Goal: Ask a question

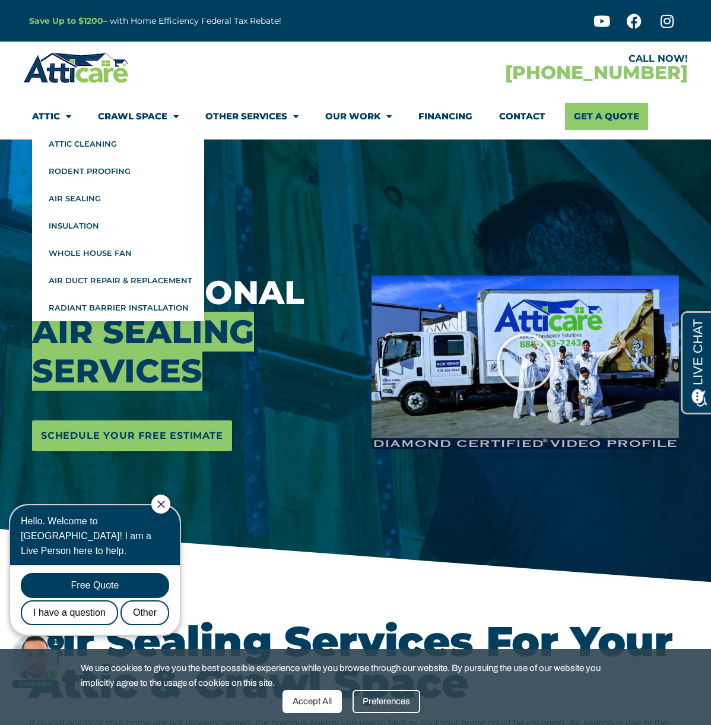
click at [52, 120] on link "Attic" at bounding box center [51, 116] width 39 height 27
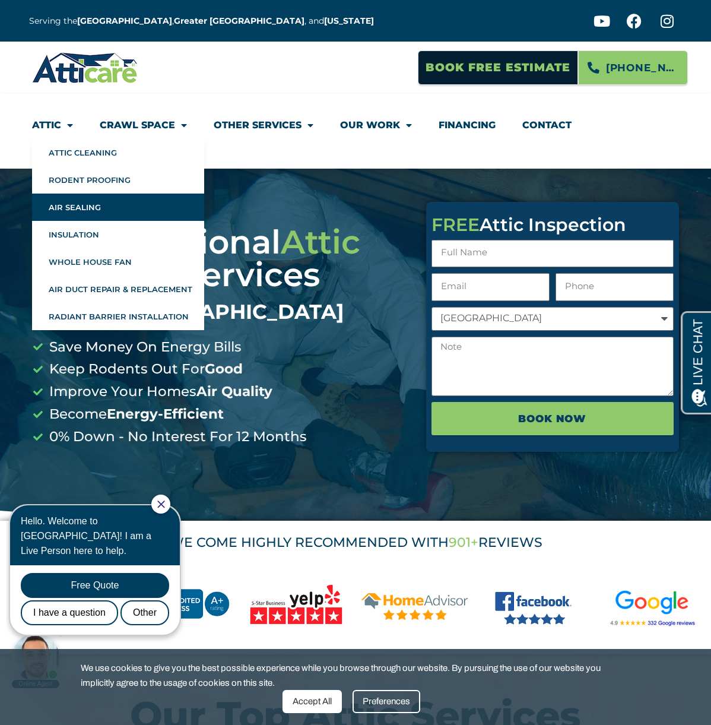
click at [129, 204] on link "Air Sealing" at bounding box center [118, 206] width 172 height 27
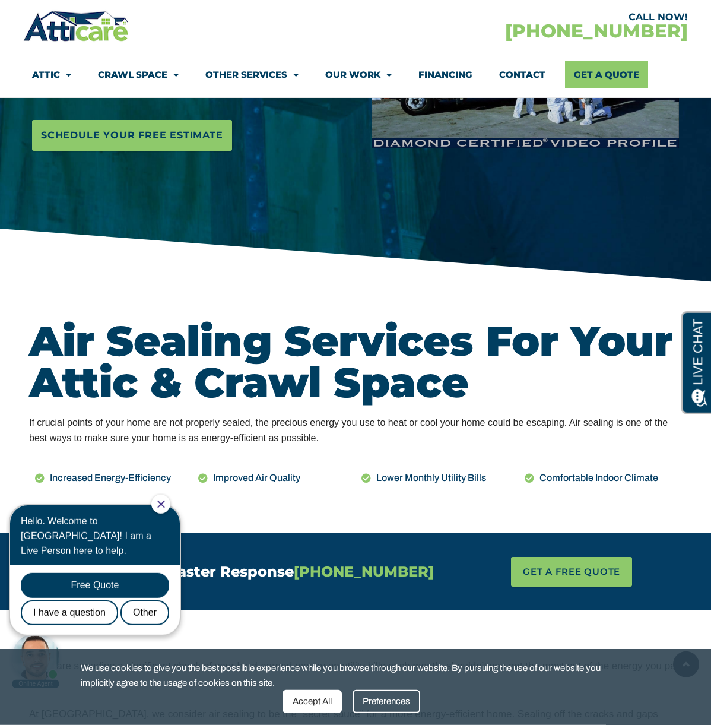
scroll to position [303, 0]
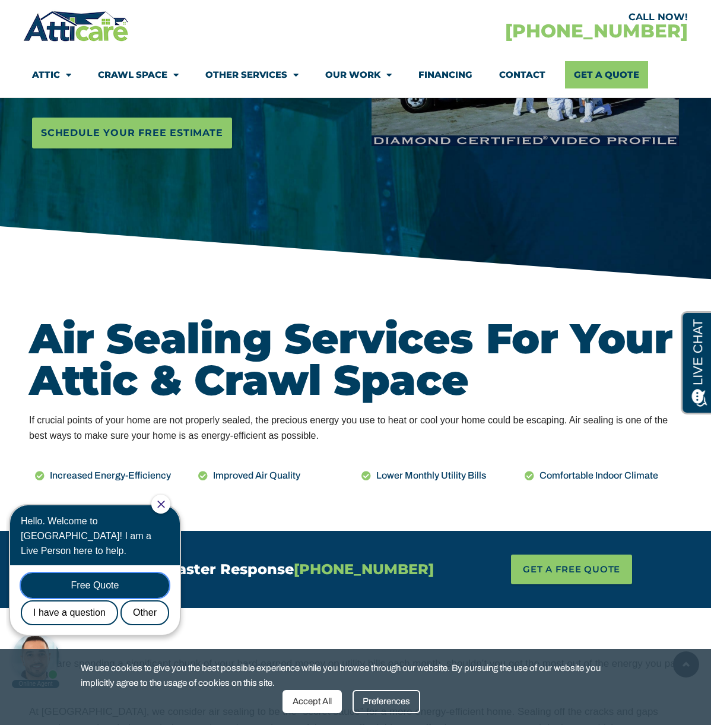
click at [147, 573] on div "Free Quote" at bounding box center [95, 585] width 148 height 25
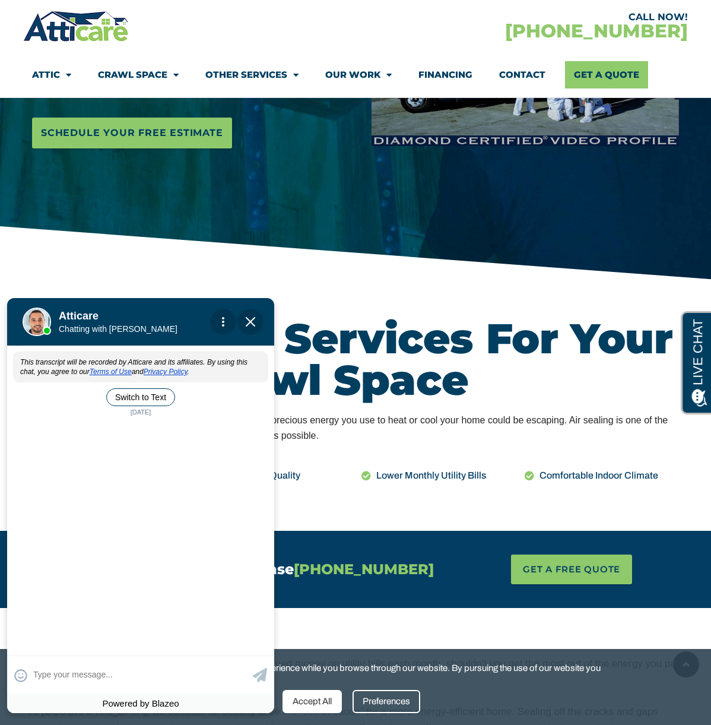
scroll to position [0, 0]
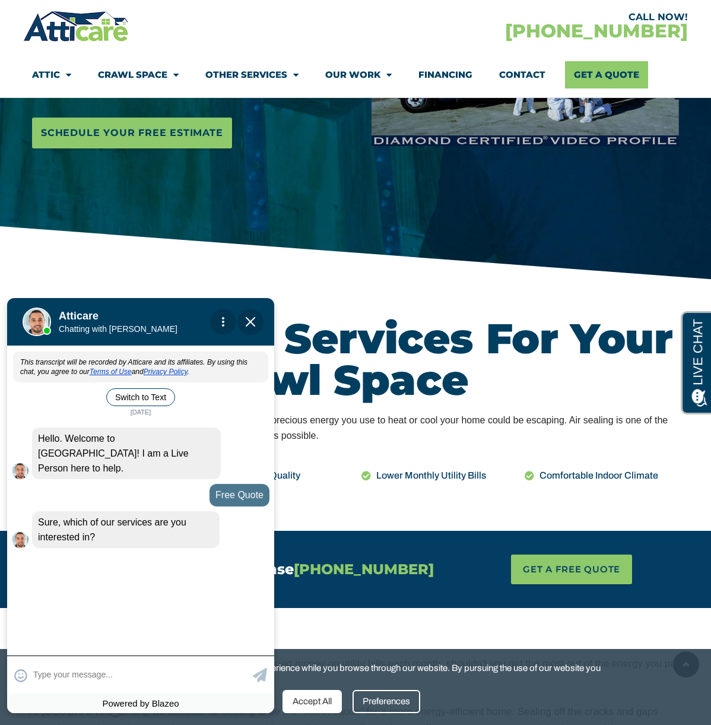
click at [168, 667] on textarea at bounding box center [141, 674] width 217 height 23
type input "air sealing"
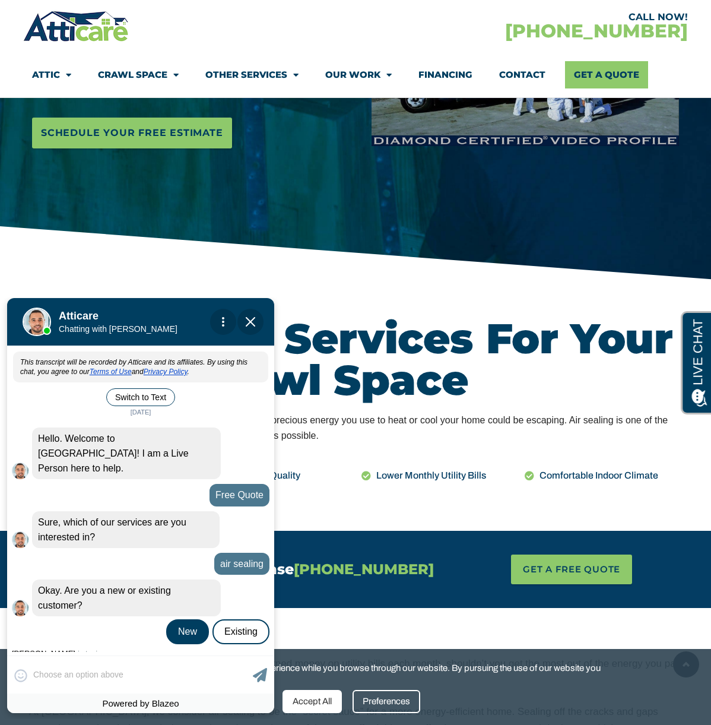
click at [204, 619] on div "New" at bounding box center [187, 631] width 43 height 25
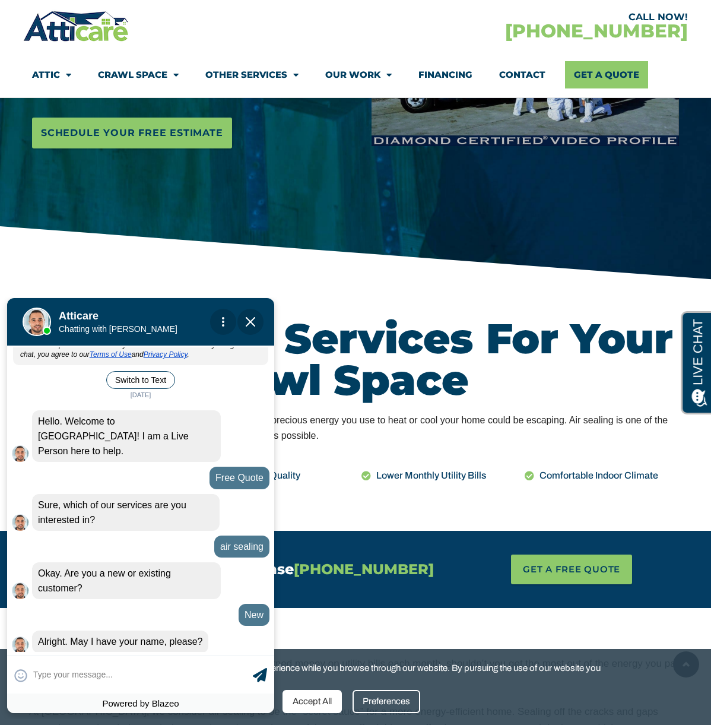
scroll to position [18, 0]
click at [166, 683] on textarea at bounding box center [141, 674] width 217 height 23
type input "Kris"
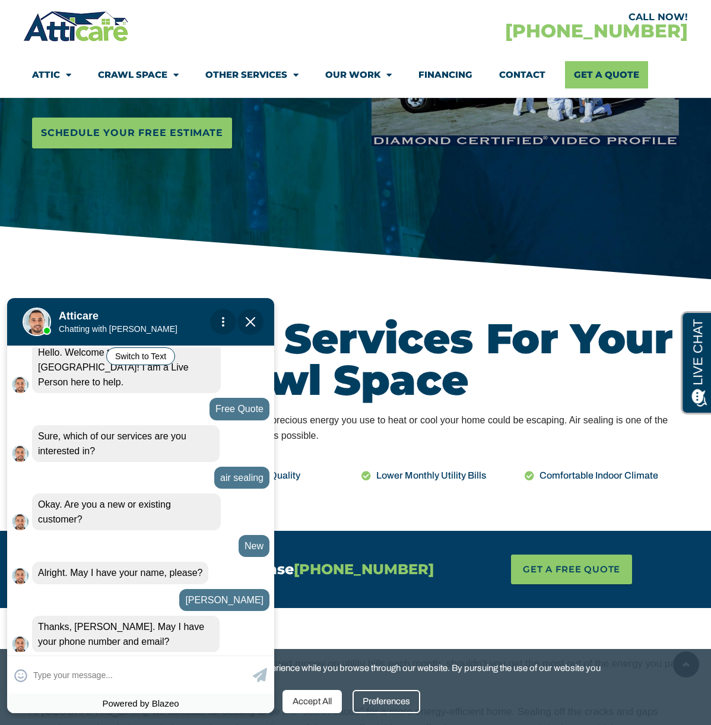
scroll to position [87, 0]
click at [172, 680] on input "text" at bounding box center [141, 674] width 217 height 23
type input "not at this time"
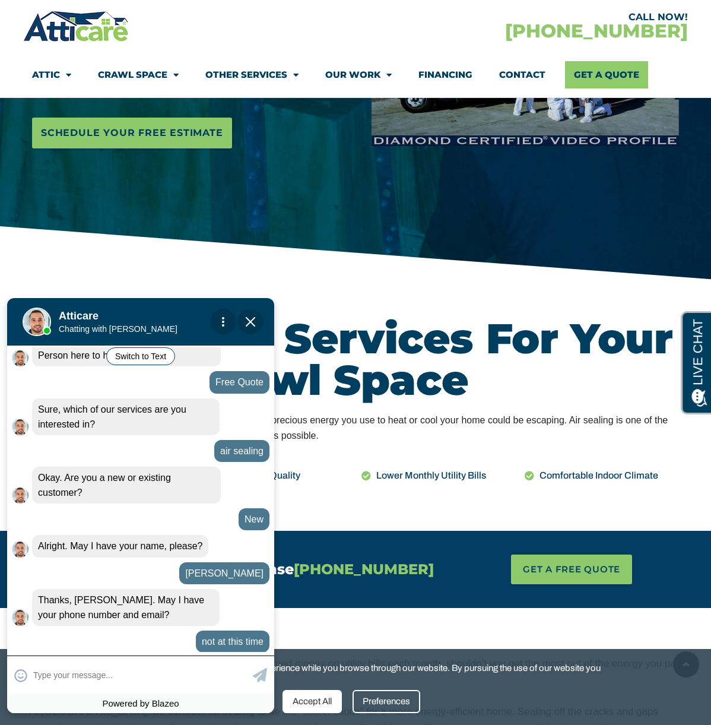
scroll to position [113, 0]
click at [110, 671] on input "text" at bounding box center [141, 674] width 217 height 23
type input "im looking for an air sealing"
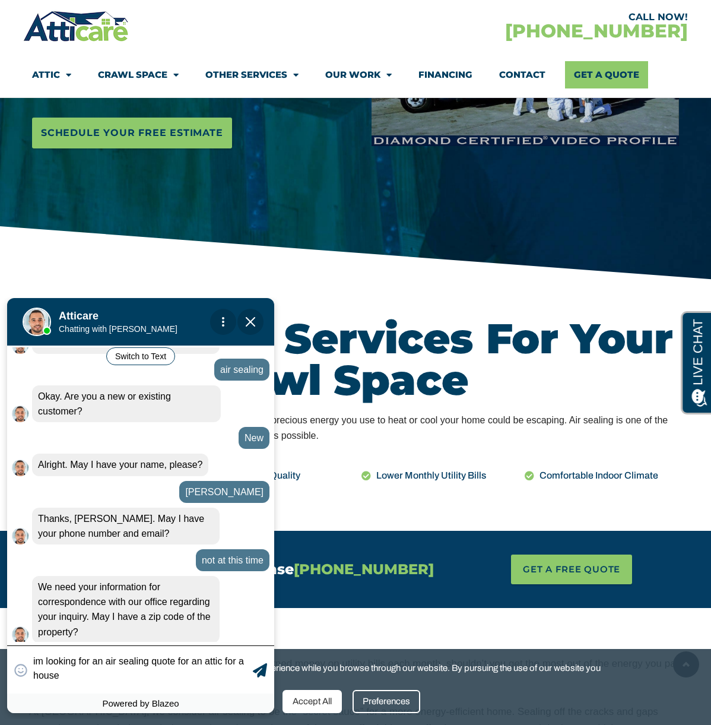
scroll to position [195, 0]
type textarea "im looking for an air sealing quote for an attic for a house that is 2000sqft"
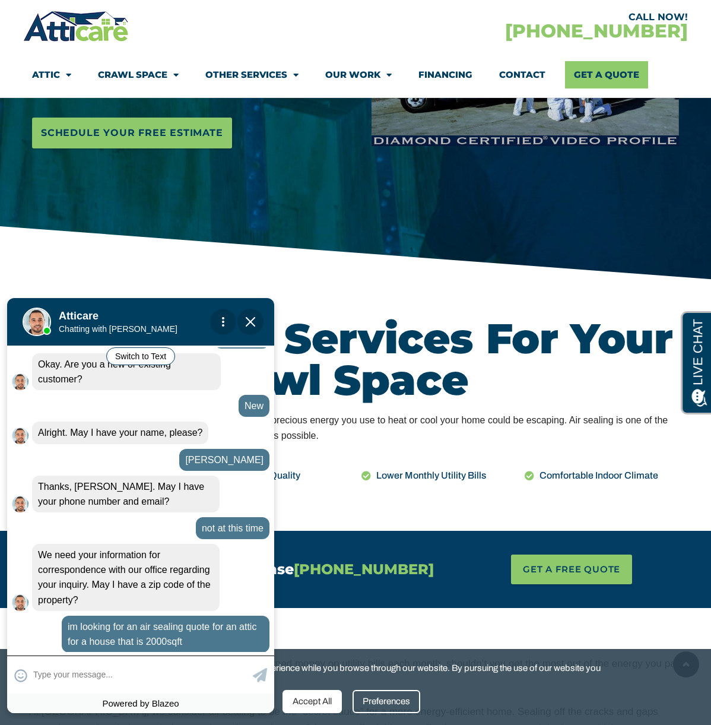
scroll to position [227, 0]
type input "91001"
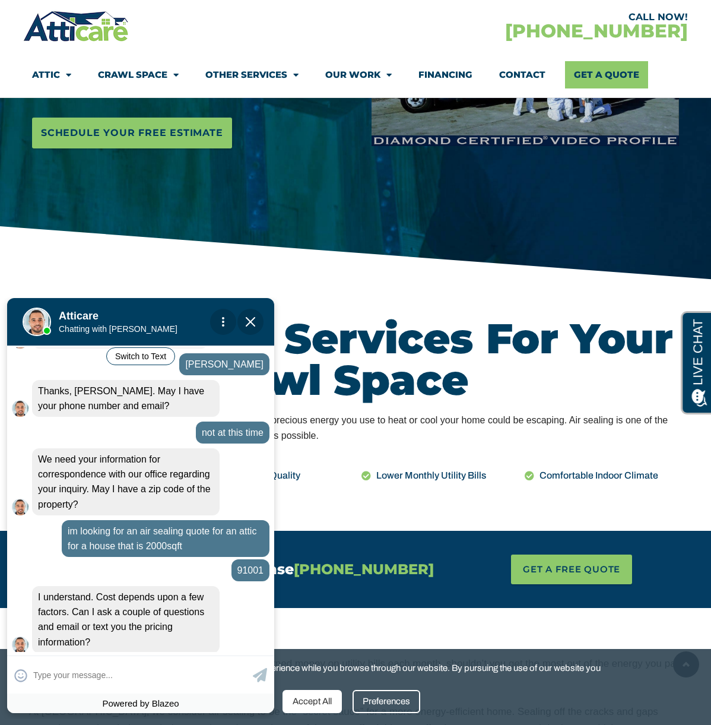
scroll to position [322, 0]
click at [128, 674] on input "text" at bounding box center [141, 674] width 217 height 23
type input "sure"
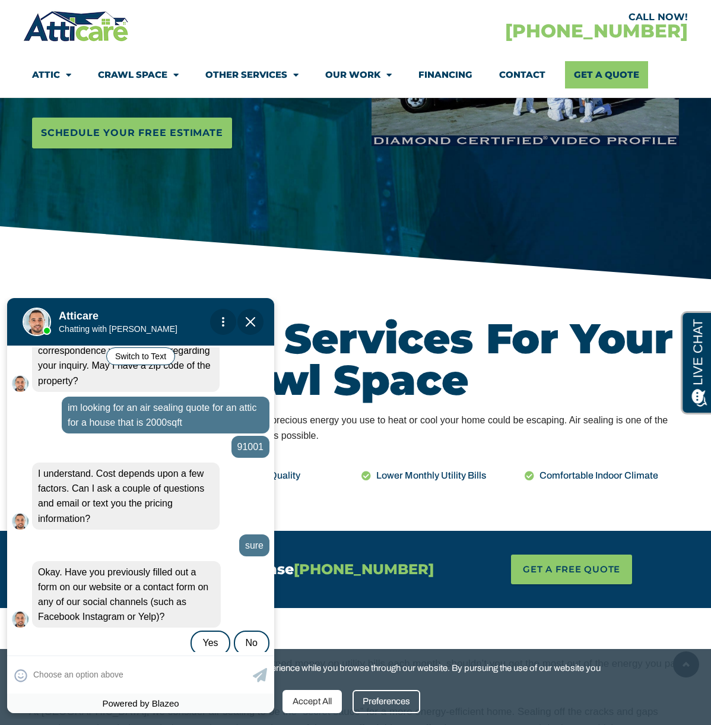
scroll to position [449, 0]
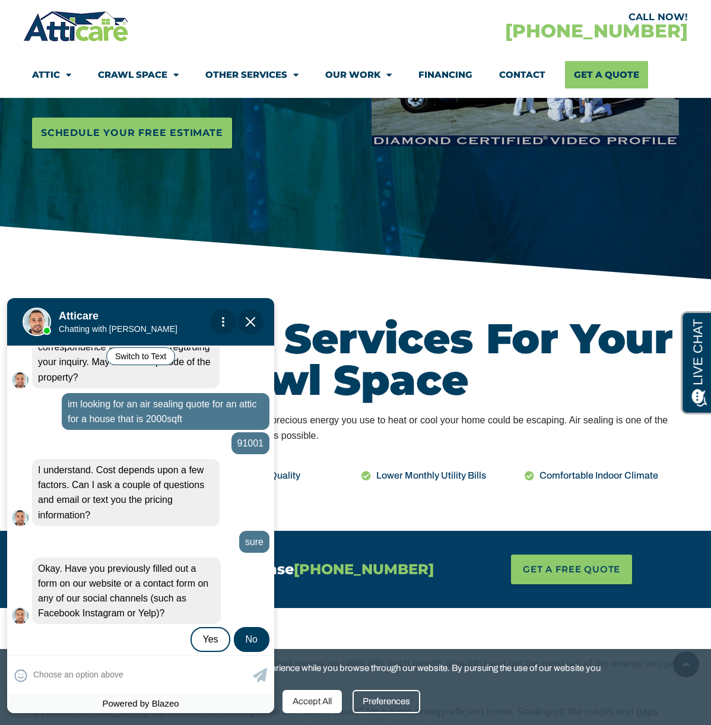
click at [258, 627] on div "No" at bounding box center [252, 639] width 36 height 25
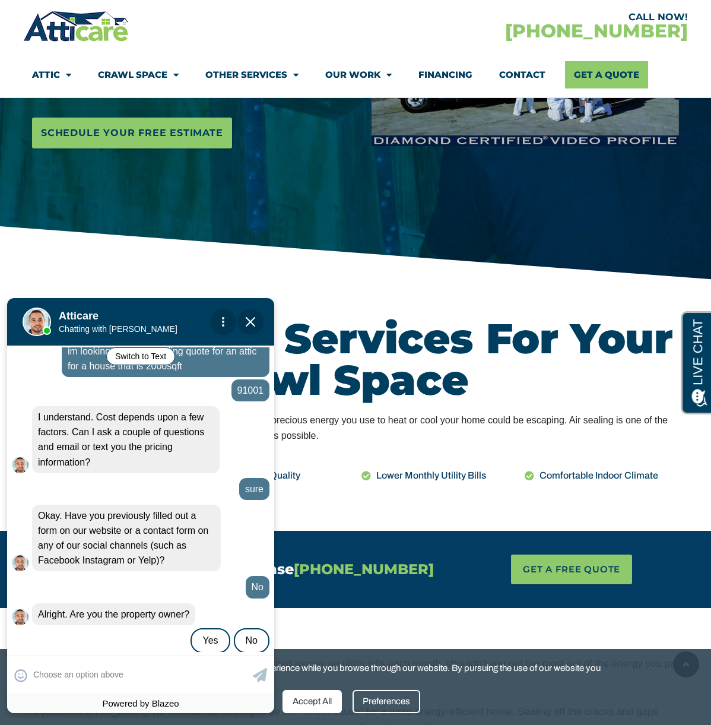
scroll to position [502, 0]
click at [195, 627] on label "Yes" at bounding box center [210, 639] width 39 height 25
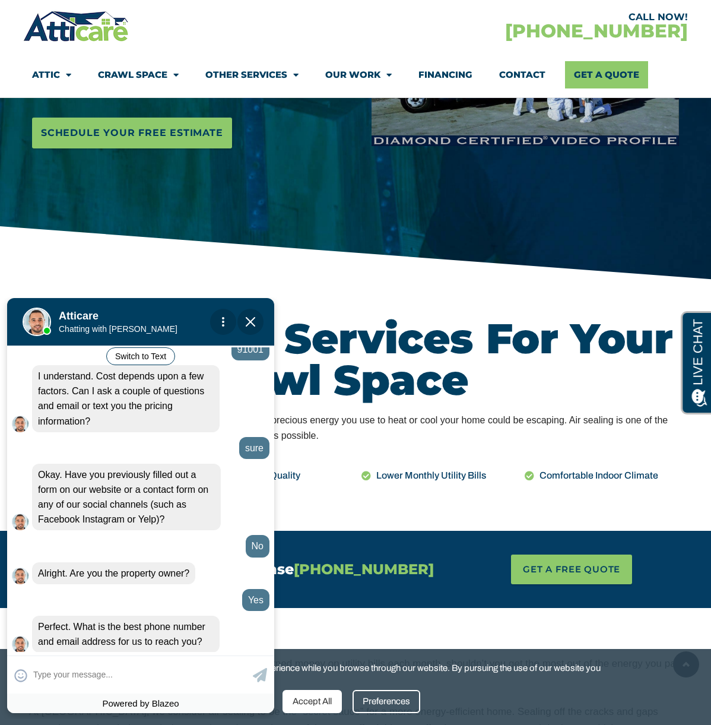
scroll to position [543, 0]
type input "ill pass on that for now"
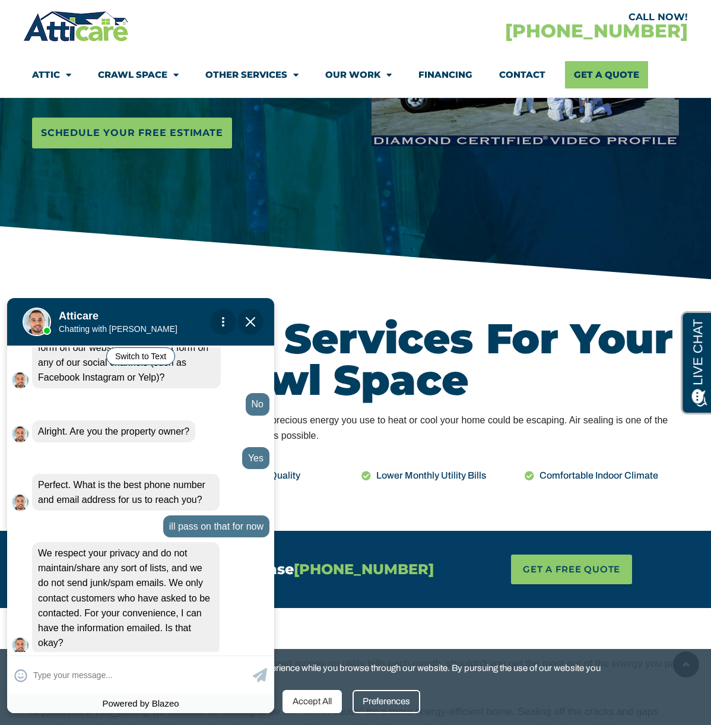
scroll to position [686, 0]
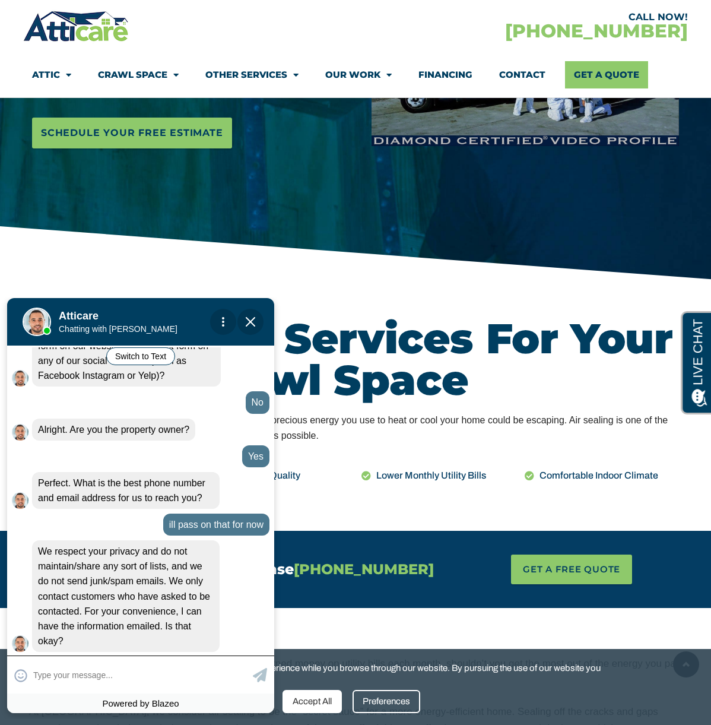
click at [164, 677] on input "text" at bounding box center [141, 674] width 217 height 23
type input "not at this time"
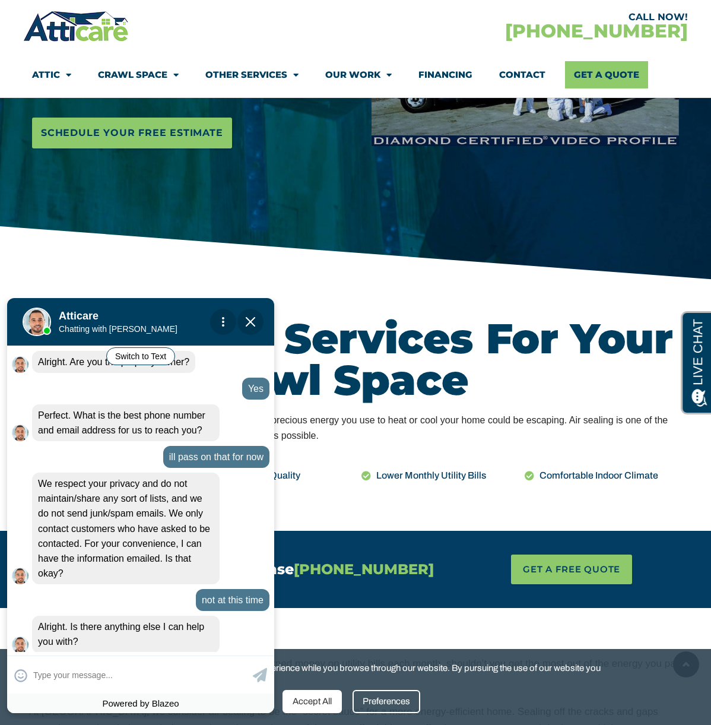
scroll to position [754, 0]
click at [148, 668] on input "text" at bounding box center [141, 674] width 217 height 23
type input "im looking for a price range"
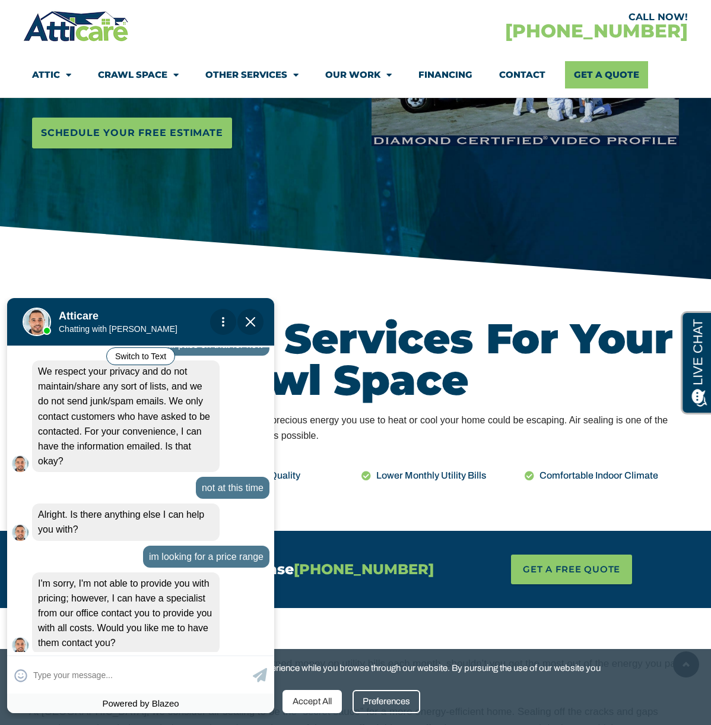
scroll to position [868, 0]
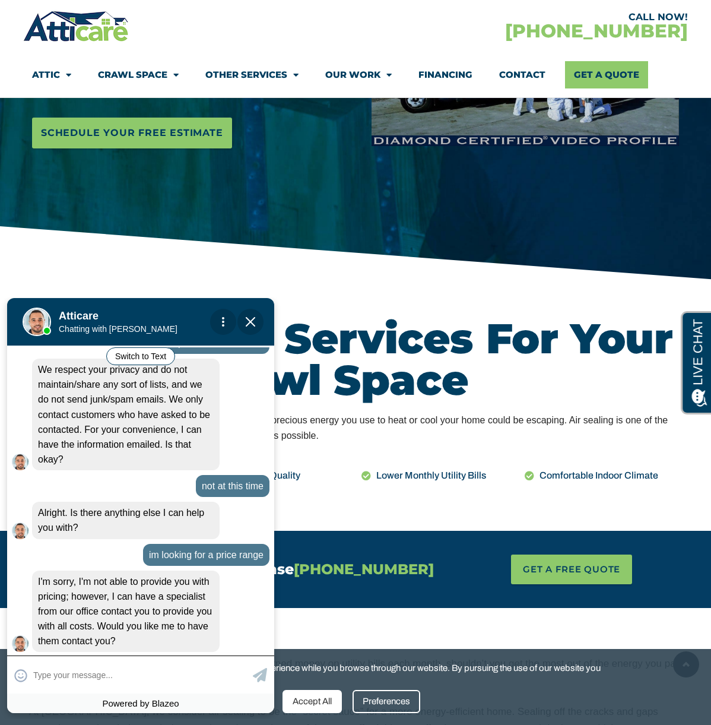
click at [127, 678] on input "text" at bounding box center [141, 674] width 217 height 23
type input "thanks"
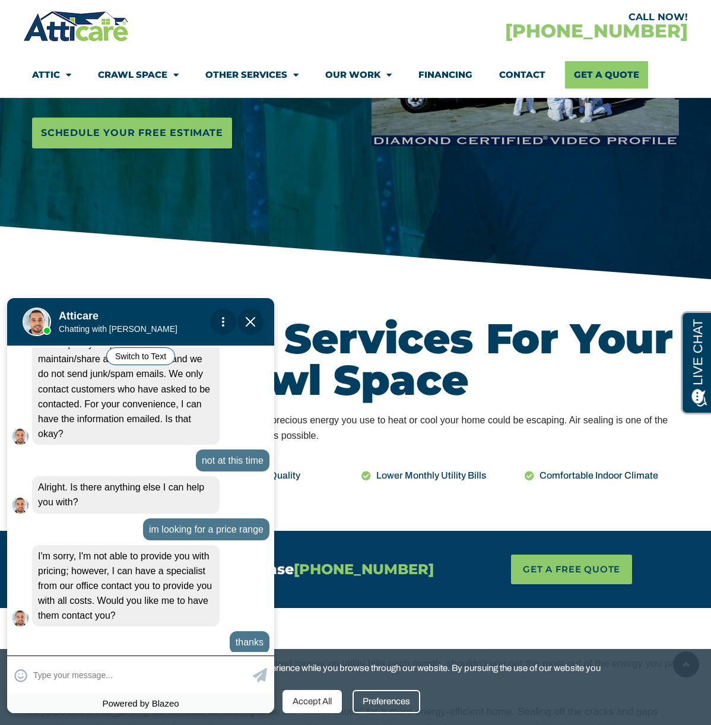
scroll to position [894, 0]
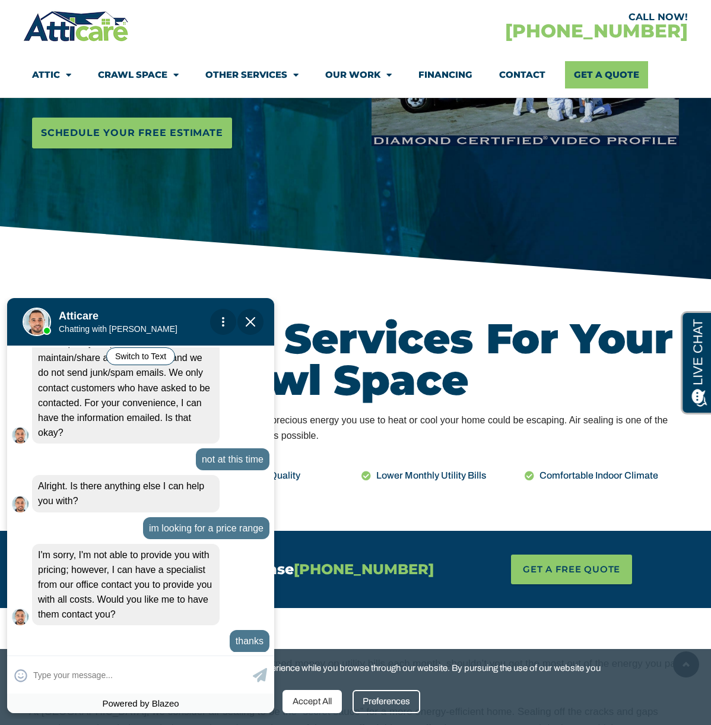
click at [253, 318] on img "Close Chat" at bounding box center [250, 321] width 9 height 9
